Goal: Task Accomplishment & Management: Use online tool/utility

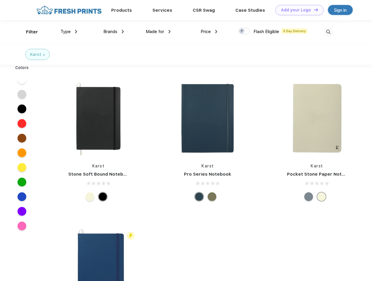
click at [298, 10] on link "Add your Logo Design Tool" at bounding box center [300, 10] width 48 height 10
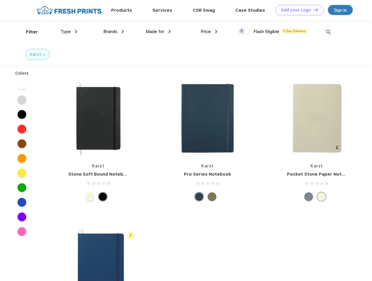
click at [0, 0] on div "Design Tool" at bounding box center [0, 0] width 0 height 0
click at [314, 10] on link "Add your Logo Design Tool" at bounding box center [300, 10] width 48 height 10
click at [28, 32] on div "Filter" at bounding box center [32, 32] width 12 height 7
click at [69, 32] on span "Type" at bounding box center [66, 31] width 10 height 5
click at [114, 32] on span "Brands" at bounding box center [110, 31] width 14 height 5
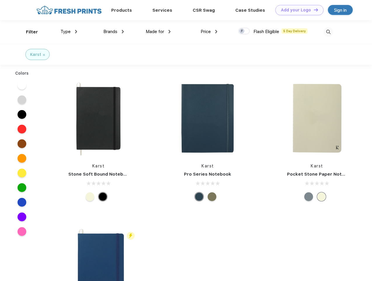
click at [158, 32] on span "Made for" at bounding box center [155, 31] width 18 height 5
click at [209, 32] on span "Price" at bounding box center [206, 31] width 10 height 5
click at [244, 31] on div at bounding box center [244, 31] width 11 height 6
click at [242, 31] on input "checkbox" at bounding box center [241, 29] width 4 height 4
click at [329, 32] on img at bounding box center [329, 32] width 10 height 10
